Goal: Task Accomplishment & Management: Use online tool/utility

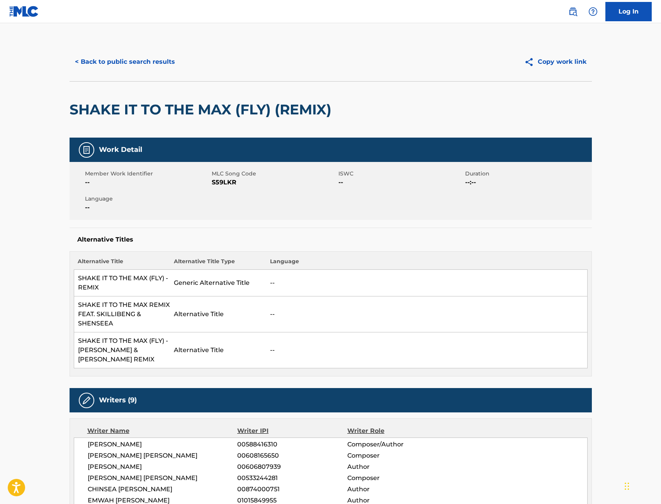
click at [636, 12] on link "Log In" at bounding box center [629, 11] width 46 height 19
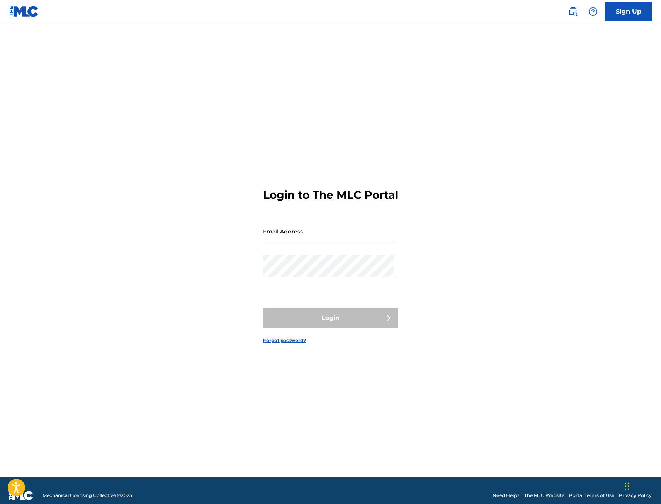
drag, startPoint x: 311, startPoint y: 304, endPoint x: 310, endPoint y: 300, distance: 4.4
click at [311, 303] on form "Login to The MLC Portal Email Address Password Login Forgot password?" at bounding box center [330, 260] width 135 height 434
drag, startPoint x: 298, startPoint y: 225, endPoint x: 299, endPoint y: 230, distance: 5.9
click at [298, 224] on form "Login to The MLC Portal Email Address Password Login Forgot password?" at bounding box center [330, 260] width 135 height 434
click at [301, 234] on input "Email Address" at bounding box center [328, 231] width 131 height 22
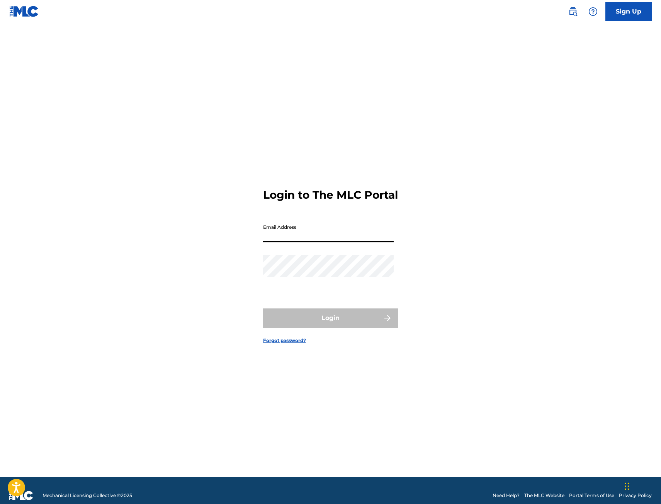
type input "[EMAIL_ADDRESS][DOMAIN_NAME]"
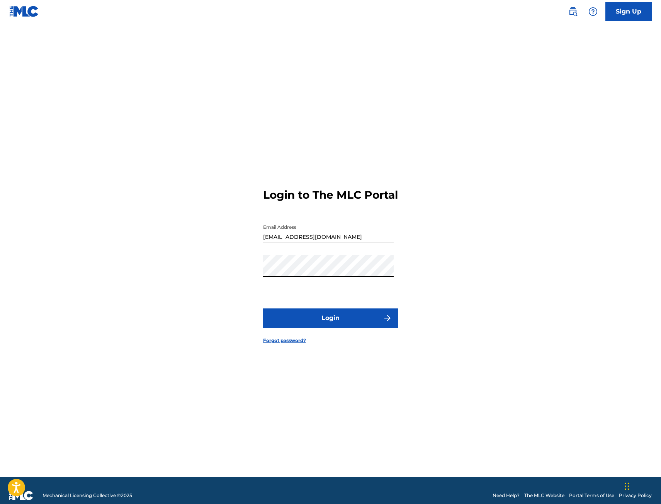
click at [337, 323] on button "Login" at bounding box center [330, 317] width 135 height 19
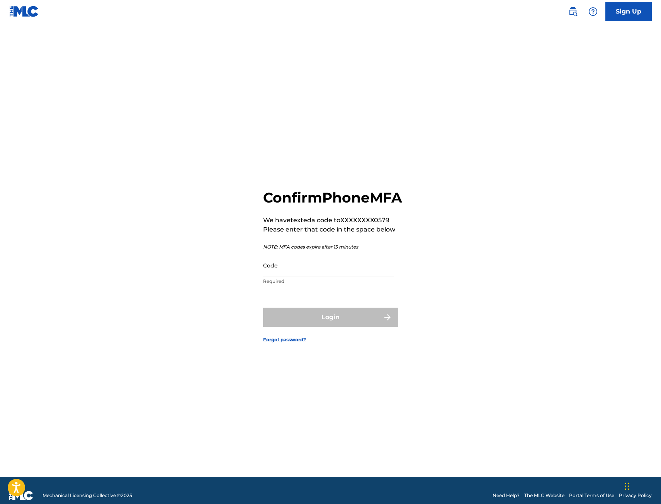
click at [308, 276] on input "Code" at bounding box center [328, 265] width 131 height 22
click at [301, 276] on input "Code" at bounding box center [328, 265] width 131 height 22
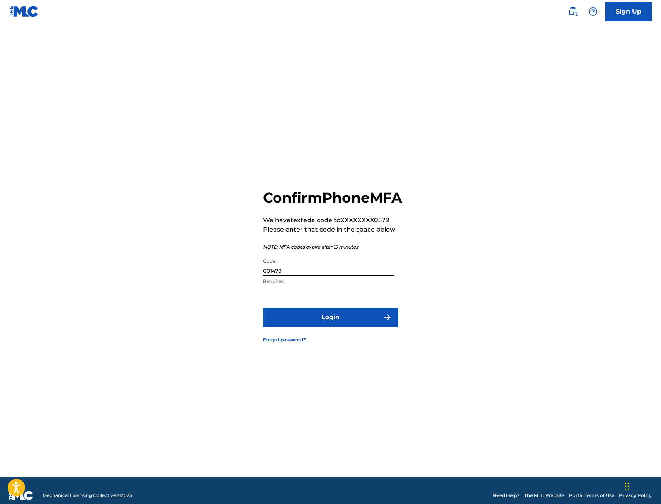
type input "601478"
click at [263, 308] on button "Login" at bounding box center [330, 317] width 135 height 19
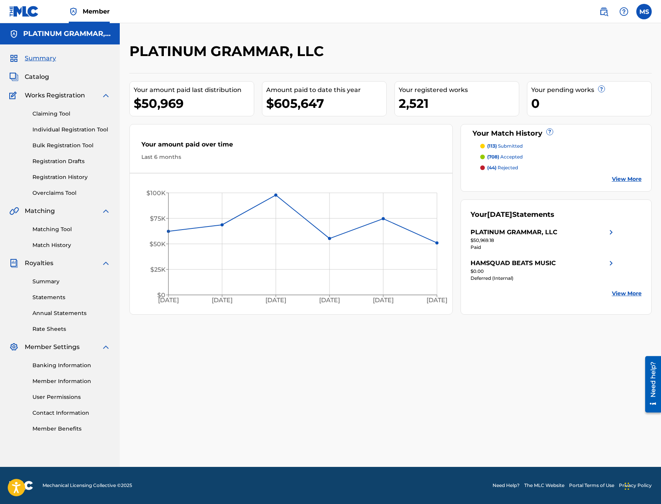
click at [58, 191] on link "Overclaims Tool" at bounding box center [71, 193] width 78 height 8
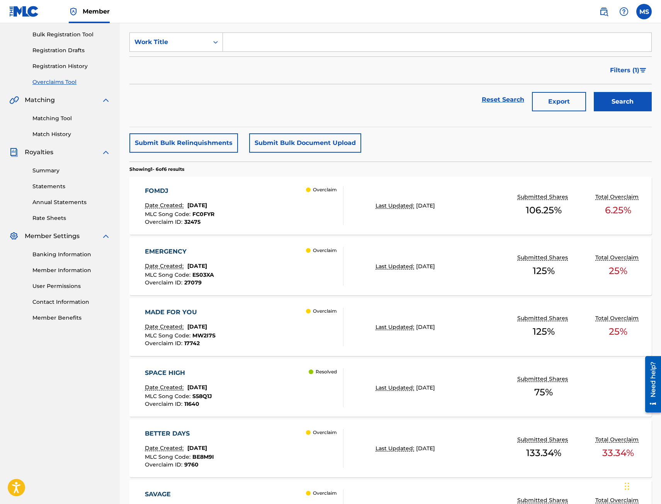
scroll to position [155, 0]
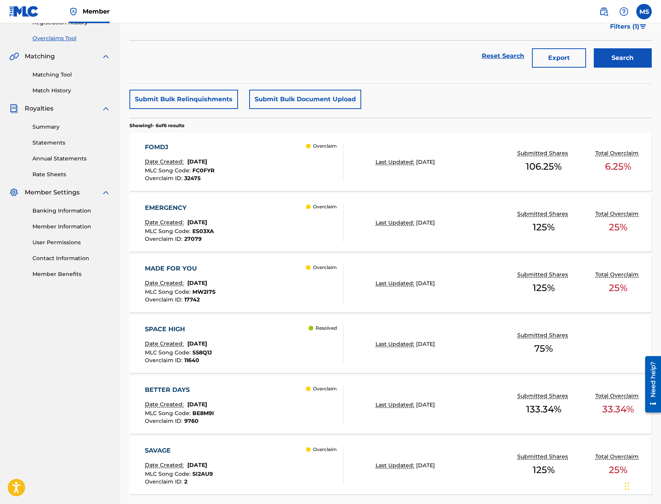
click at [280, 227] on div "EMERGENCY Date Created: [DATE] MLC Song Code : ES03XA Overclaim ID : 27079 Over…" at bounding box center [244, 222] width 199 height 39
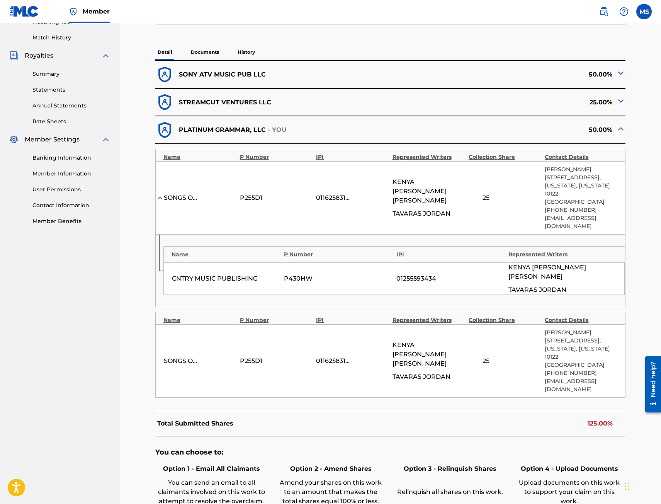
scroll to position [309, 0]
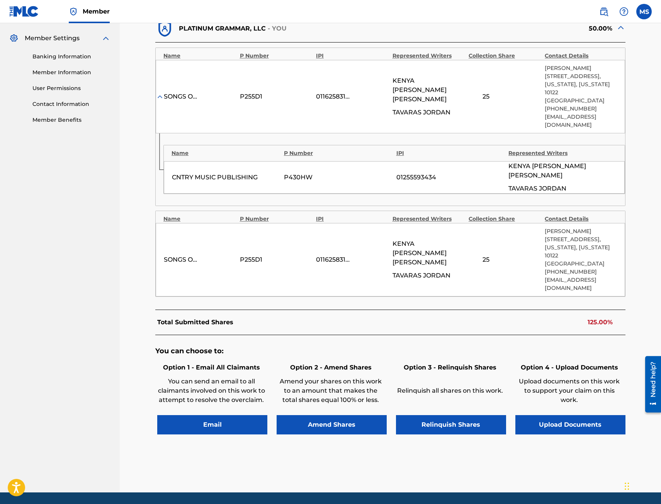
click at [565, 415] on button "Upload Documents" at bounding box center [571, 424] width 110 height 19
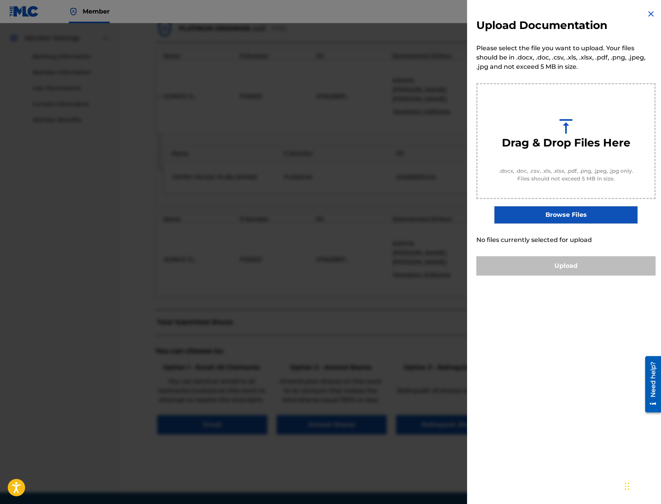
click at [381, 303] on div at bounding box center [330, 275] width 661 height 504
click at [647, 13] on img at bounding box center [651, 13] width 9 height 9
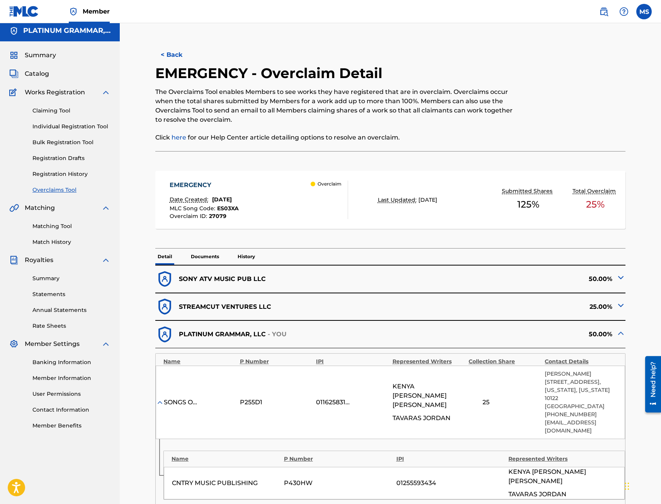
scroll to position [0, 0]
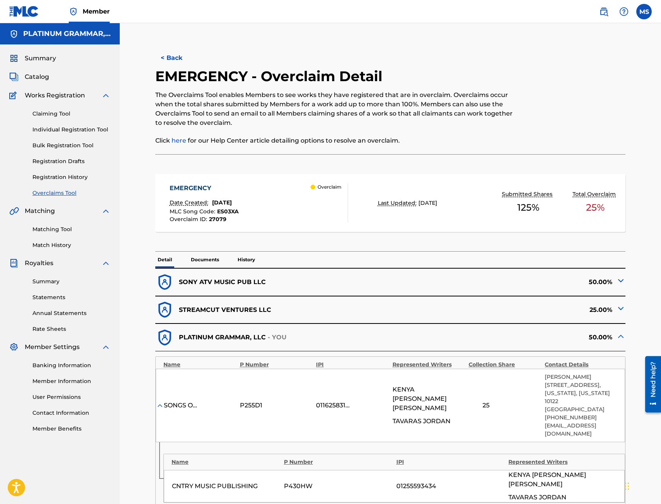
click at [180, 55] on button "< Back" at bounding box center [178, 57] width 46 height 19
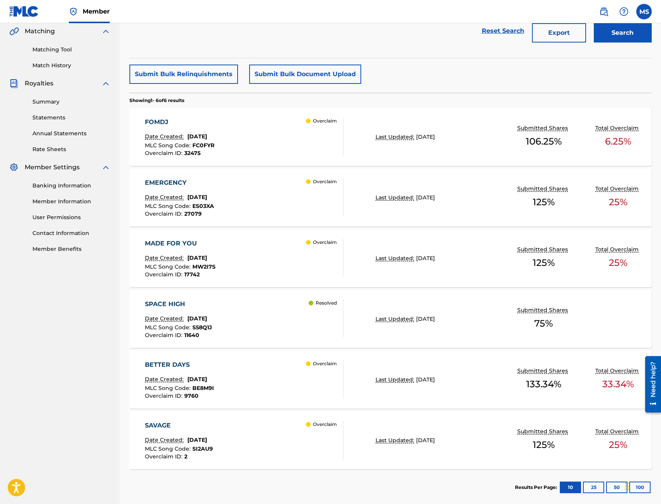
scroll to position [141, 0]
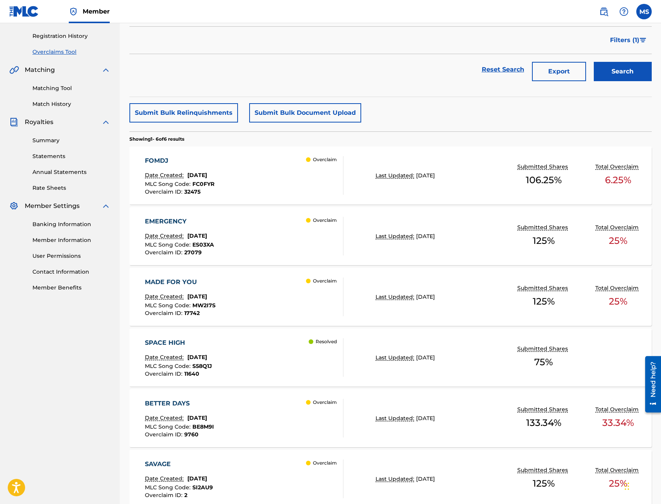
click at [260, 234] on div "EMERGENCY Date Created: [DATE] MLC Song Code : ES03XA Overclaim ID : 27079 Over…" at bounding box center [244, 236] width 199 height 39
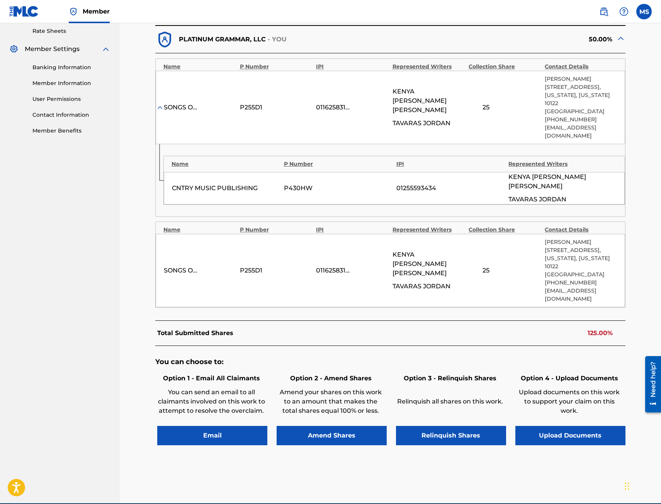
scroll to position [309, 0]
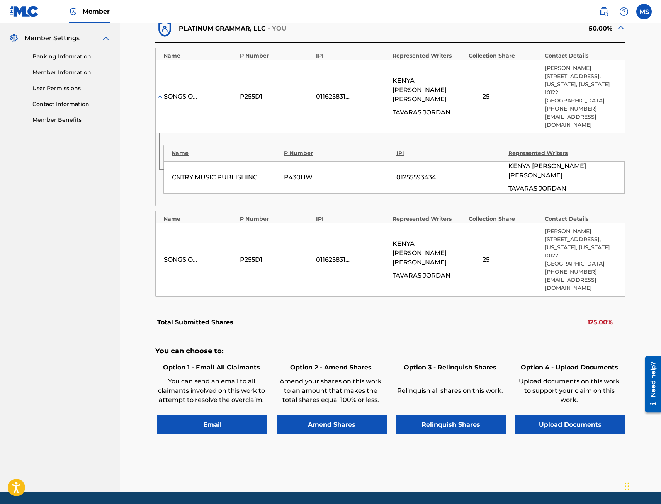
click at [571, 415] on button "Upload Documents" at bounding box center [571, 424] width 110 height 19
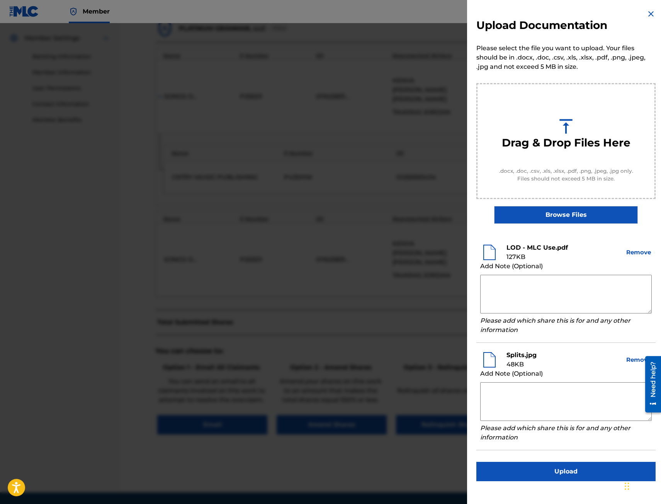
click at [511, 417] on textarea at bounding box center [566, 401] width 172 height 39
click at [568, 396] on textarea at bounding box center [566, 401] width 172 height 39
type textarea "Have signed split sheets for each producer"
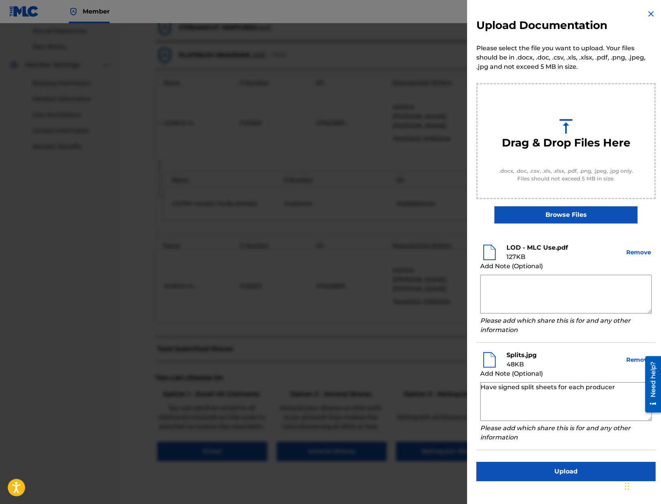
scroll to position [270, 0]
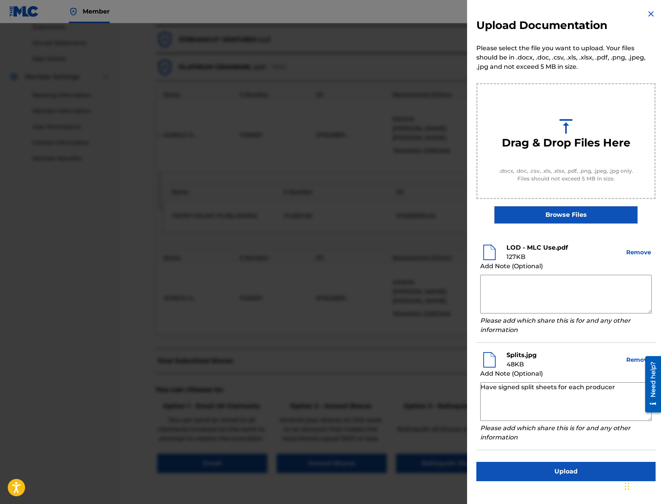
click at [567, 468] on button "Upload" at bounding box center [565, 471] width 179 height 19
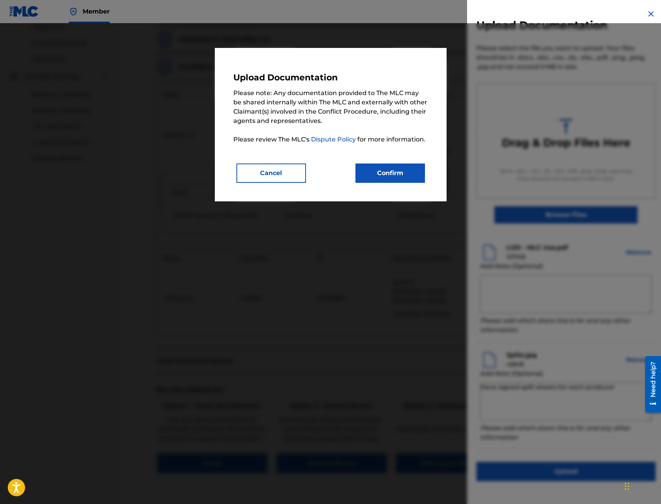
click at [258, 168] on button "Cancel" at bounding box center [272, 172] width 70 height 19
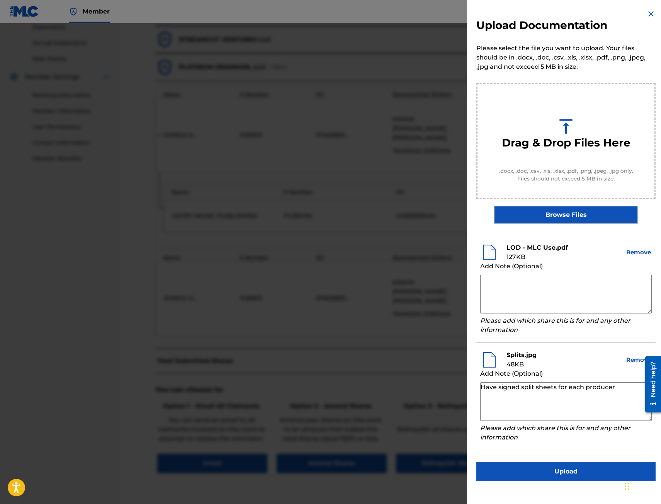
click at [563, 472] on button "Upload" at bounding box center [565, 471] width 179 height 19
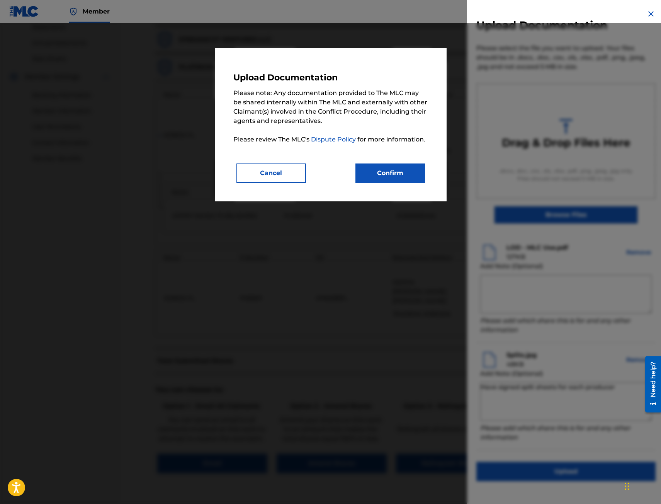
click at [395, 170] on button "Confirm" at bounding box center [391, 172] width 70 height 19
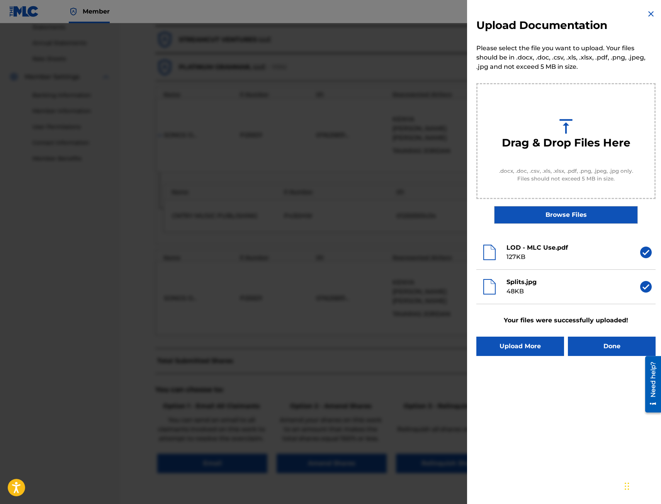
drag, startPoint x: 614, startPoint y: 345, endPoint x: 599, endPoint y: 341, distance: 15.6
click at [614, 345] on button "Done" at bounding box center [612, 346] width 88 height 19
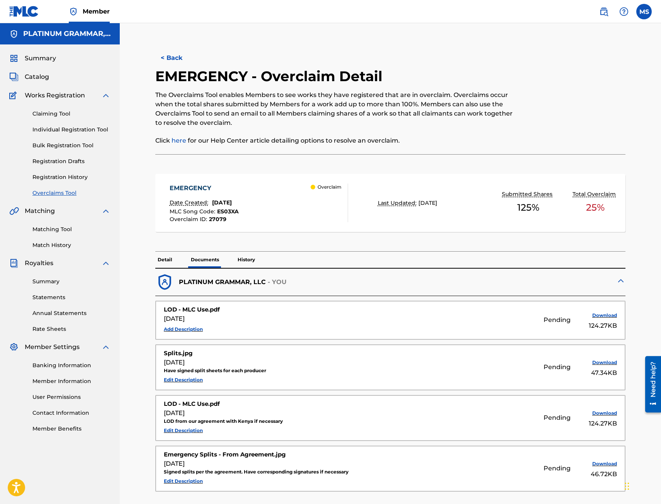
click at [202, 259] on p "Documents" at bounding box center [205, 260] width 33 height 16
click at [243, 258] on p "History" at bounding box center [246, 260] width 22 height 16
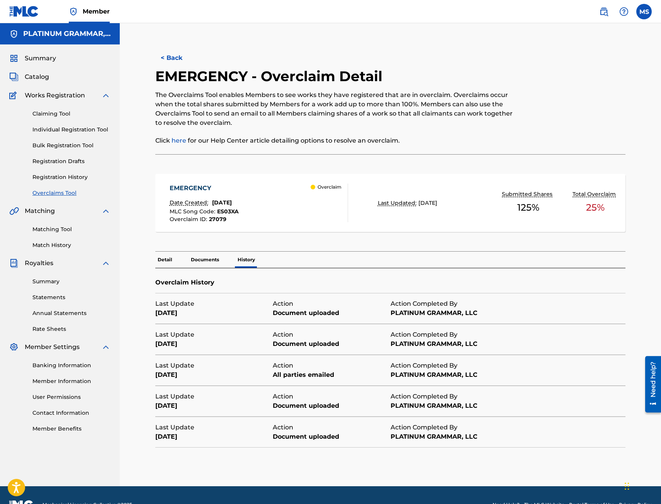
click at [164, 259] on p "Detail" at bounding box center [164, 260] width 19 height 16
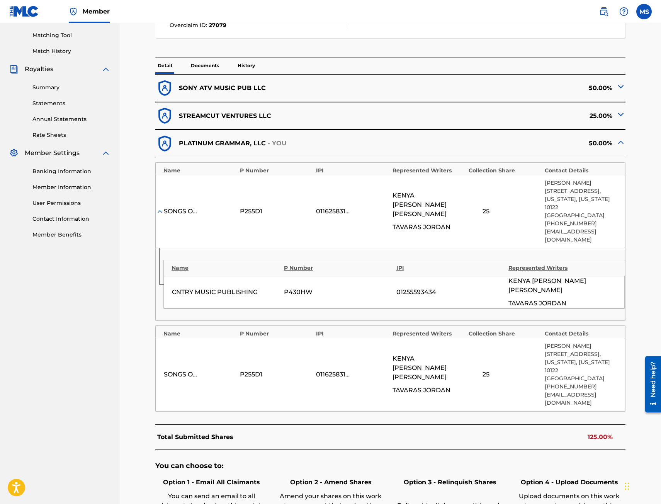
scroll to position [232, 0]
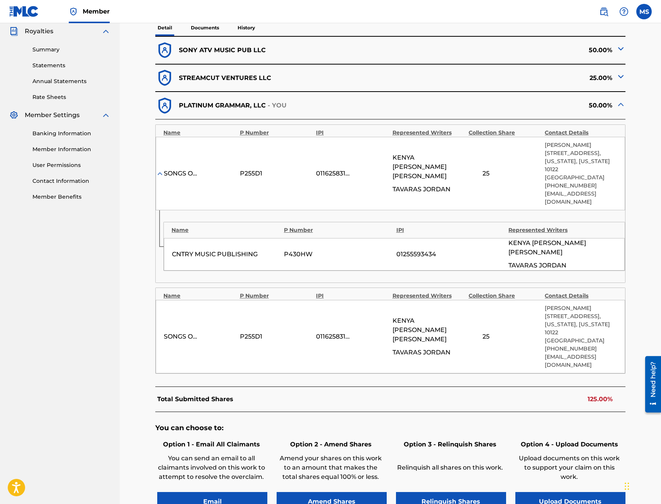
click at [142, 209] on div "< Back EMERGENCY - Overclaim Detail The Overclaims Tool enables Members to see …" at bounding box center [390, 190] width 522 height 759
click at [142, 81] on div "< Back EMERGENCY - Overclaim Detail The Overclaims Tool enables Members to see …" at bounding box center [390, 190] width 522 height 759
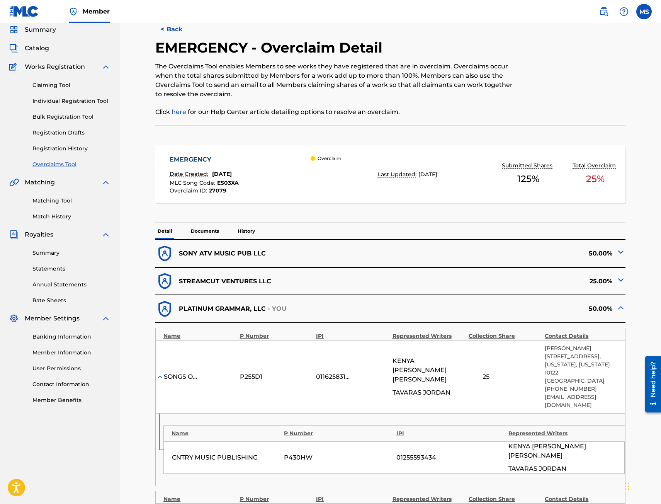
scroll to position [0, 0]
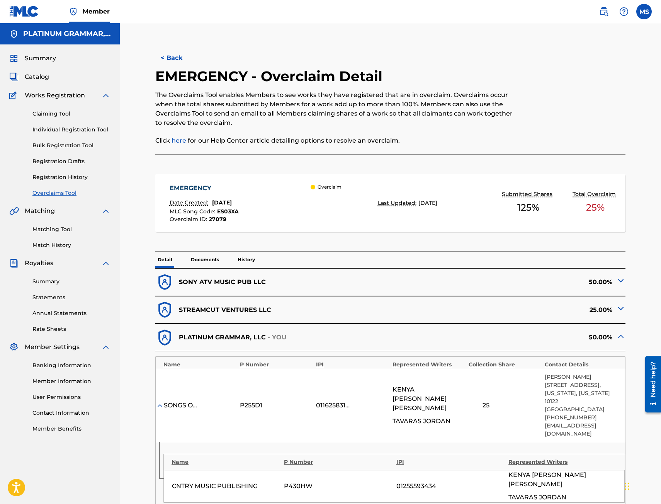
click at [56, 59] on div "Summary" at bounding box center [59, 58] width 101 height 9
click at [41, 64] on div "Summary Catalog Works Registration Claiming Tool Individual Registration Tool B…" at bounding box center [60, 243] width 120 height 398
click at [38, 60] on span "Summary" at bounding box center [40, 58] width 31 height 9
